Goal: Find specific page/section: Find specific page/section

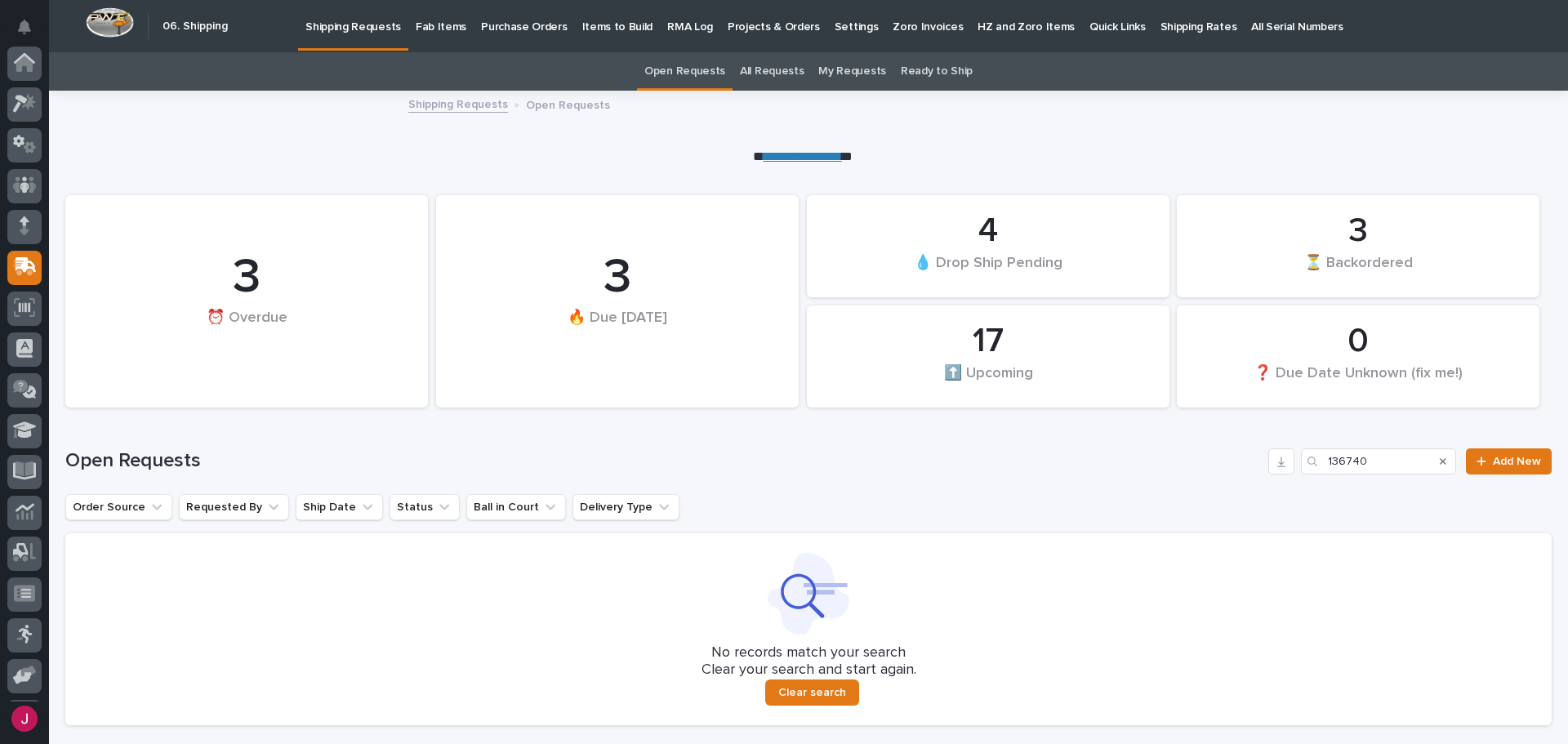
scroll to position [121, 0]
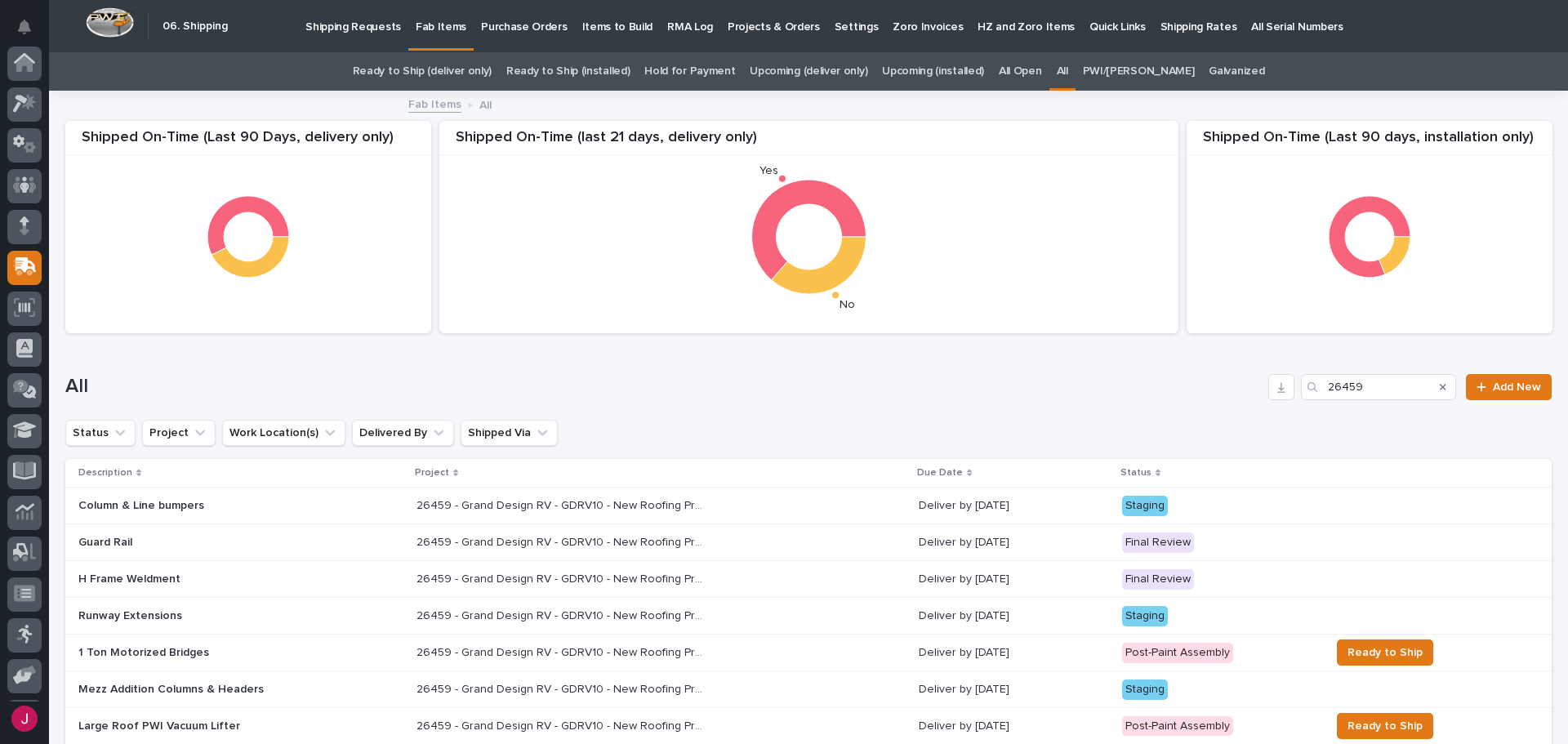
scroll to position [121, 0]
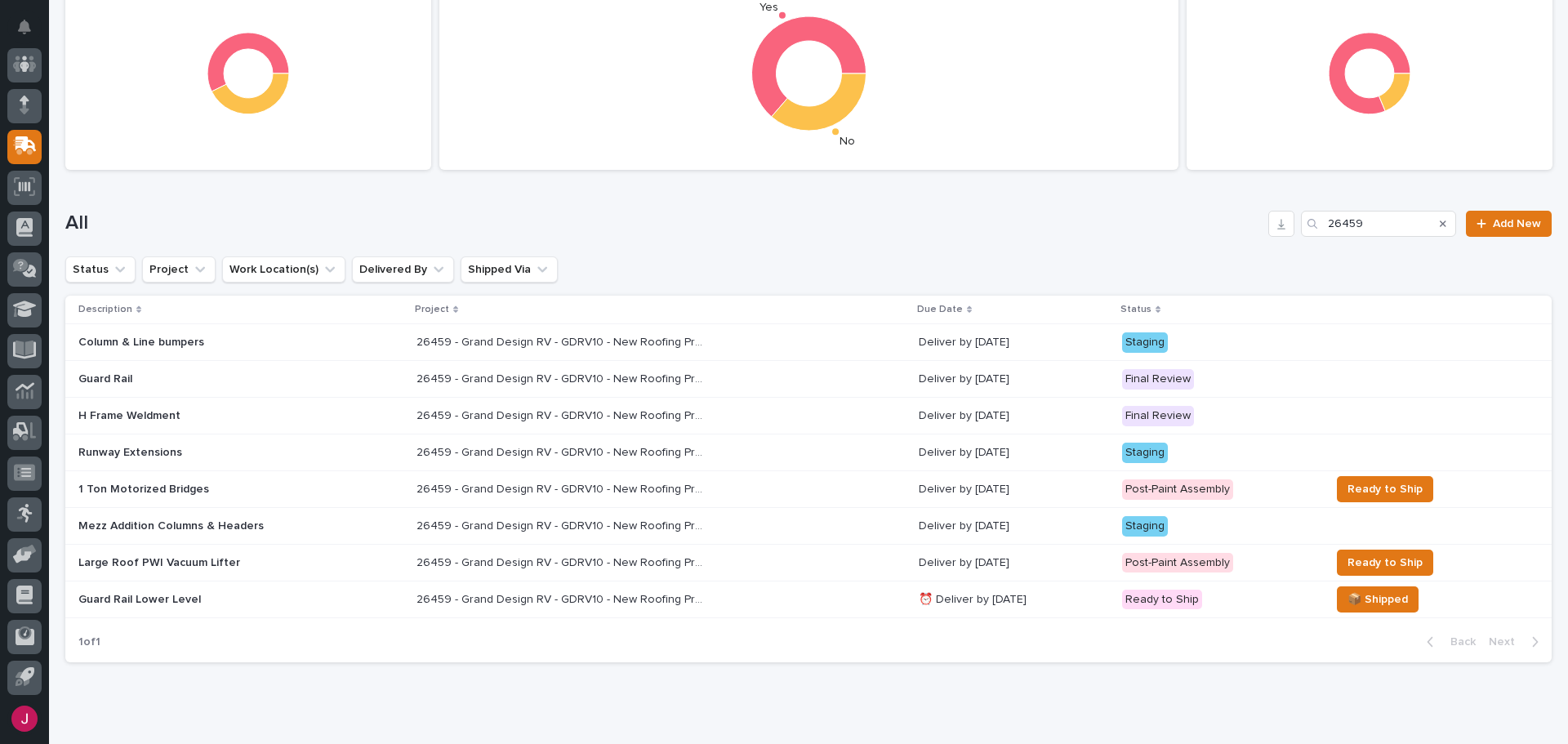
click at [649, 195] on div "All 26459 Add New" at bounding box center [809, 217] width 1486 height 78
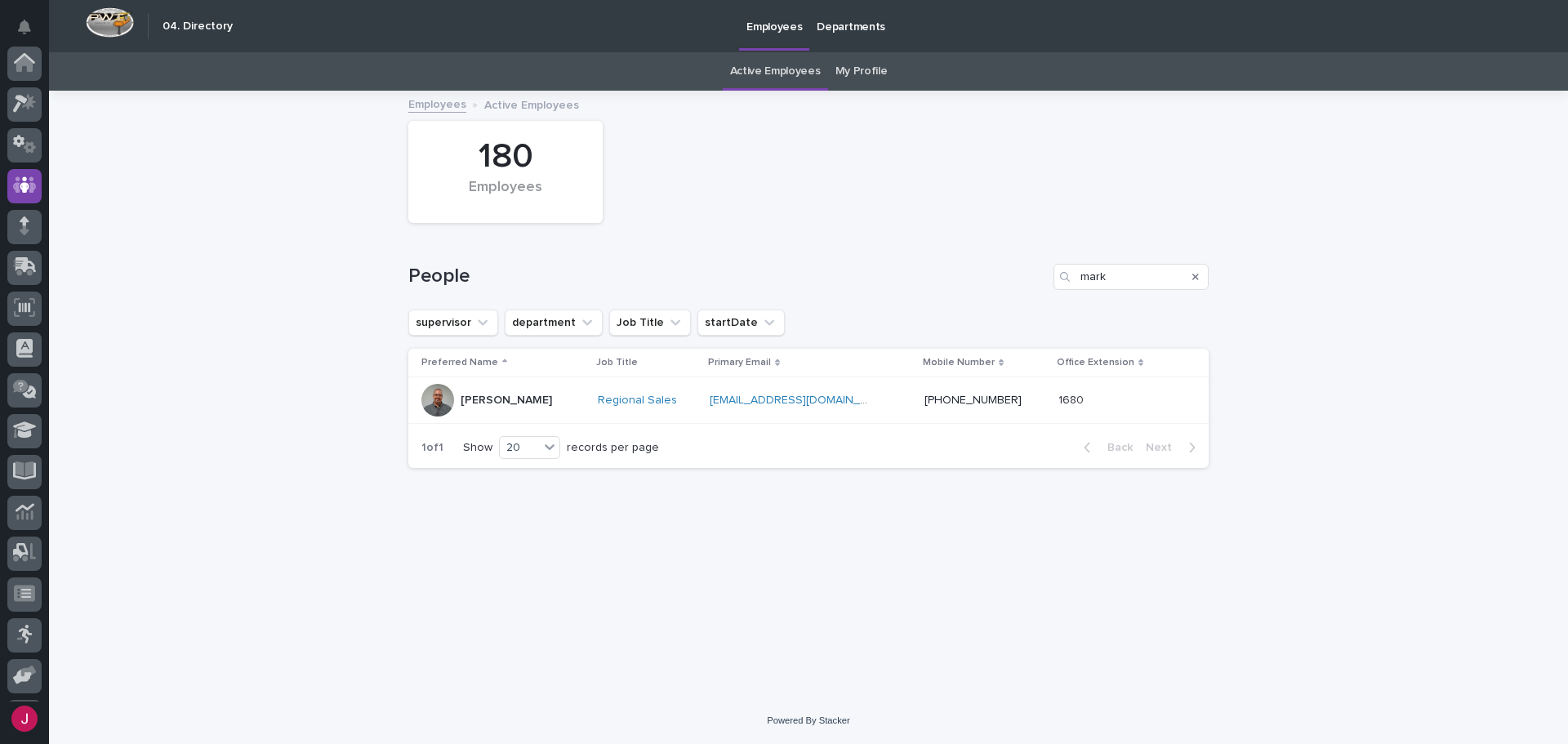
scroll to position [121, 0]
click at [32, 143] on icon at bounding box center [26, 144] width 21 height 16
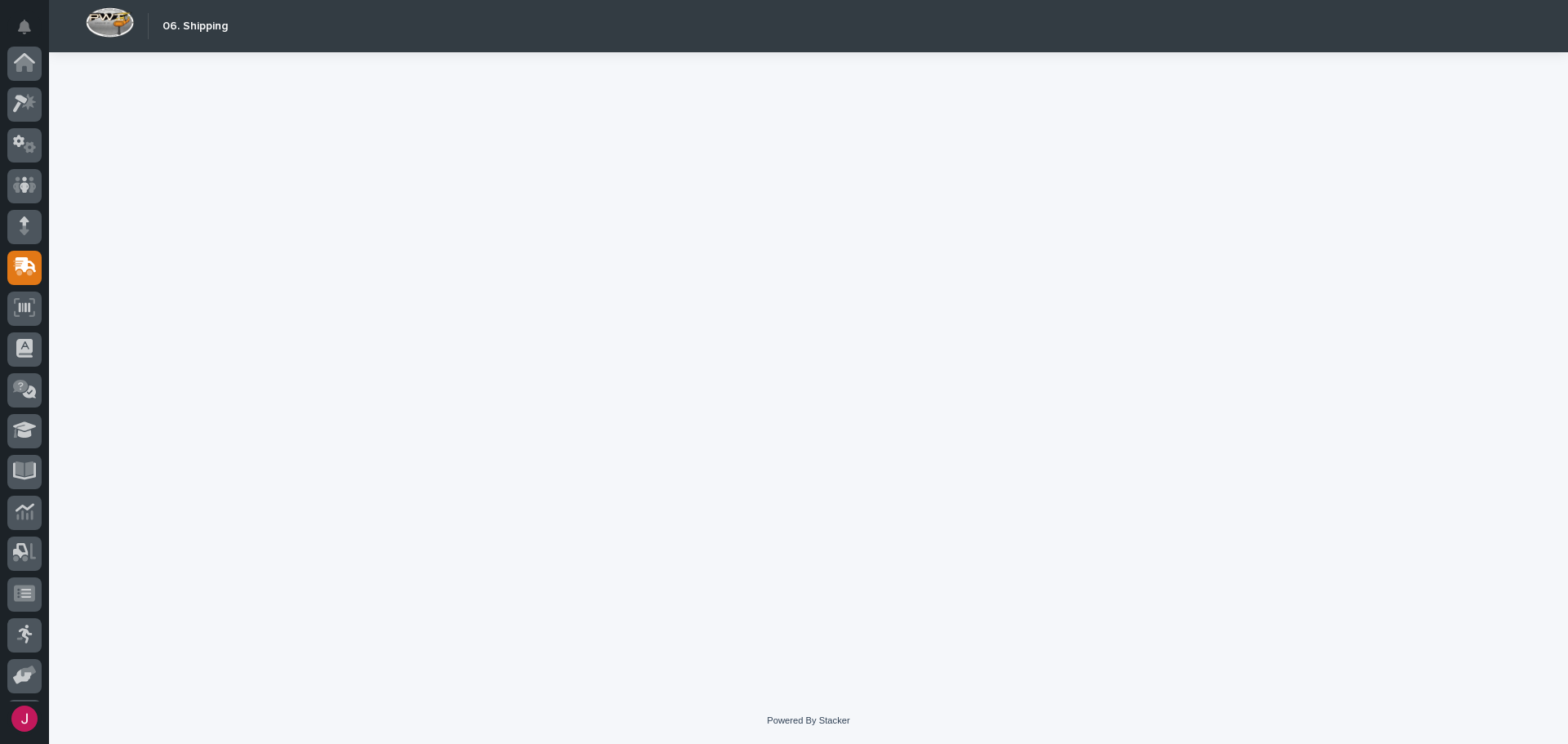
scroll to position [121, 0]
